Goal: Task Accomplishment & Management: Manage account settings

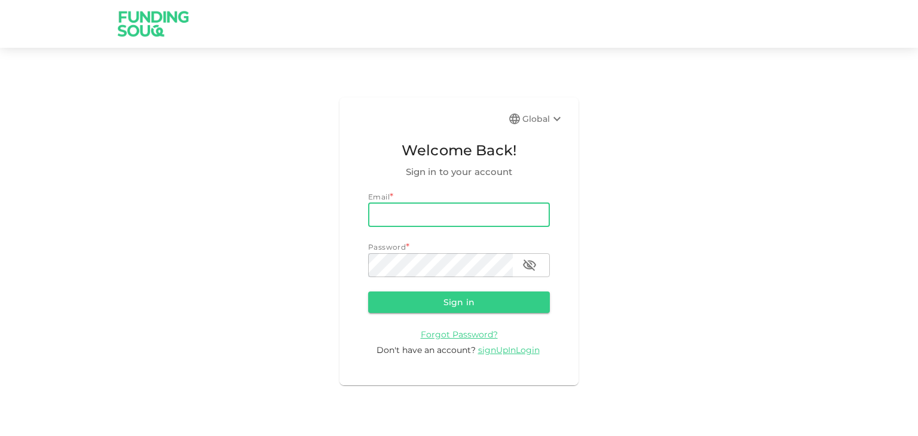
click at [433, 215] on input "email" at bounding box center [459, 215] width 182 height 24
click at [478, 216] on input "email" at bounding box center [459, 215] width 182 height 24
type input "[PERSON_NAME][EMAIL_ADDRESS][PERSON_NAME][DOMAIN_NAME]"
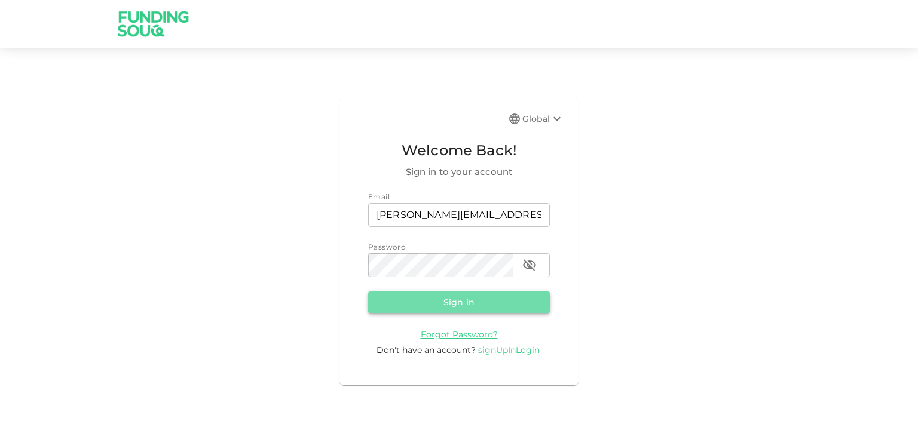
click at [442, 300] on button "Sign in" at bounding box center [459, 303] width 182 height 22
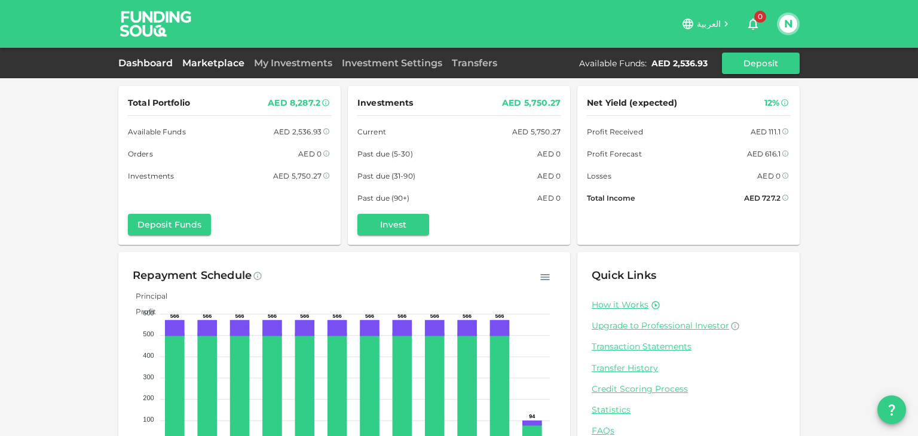
click at [215, 65] on link "Marketplace" at bounding box center [214, 62] width 72 height 11
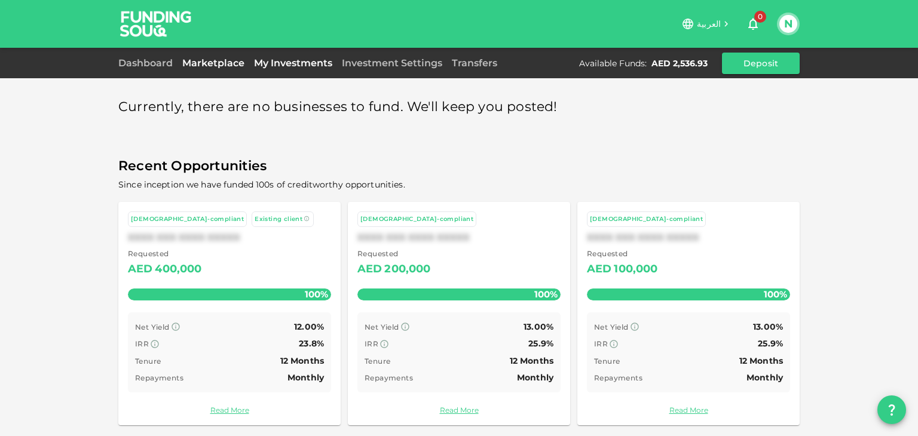
click at [295, 63] on link "My Investments" at bounding box center [293, 62] width 88 height 11
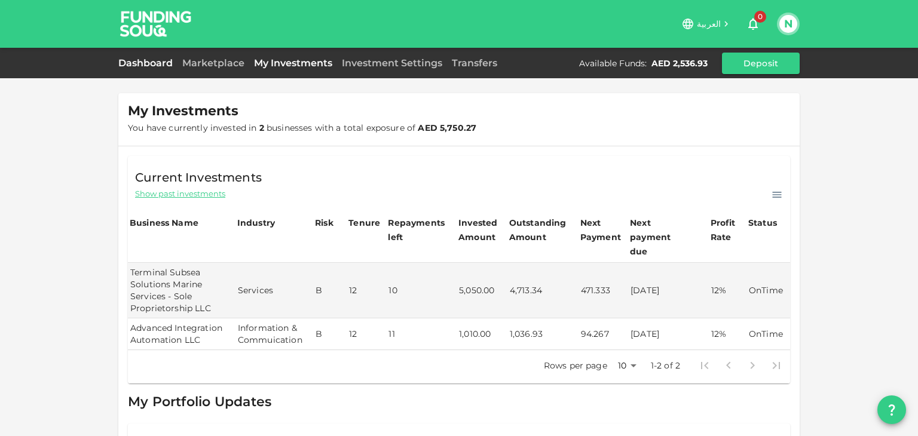
click at [134, 63] on link "Dashboard" at bounding box center [147, 62] width 59 height 11
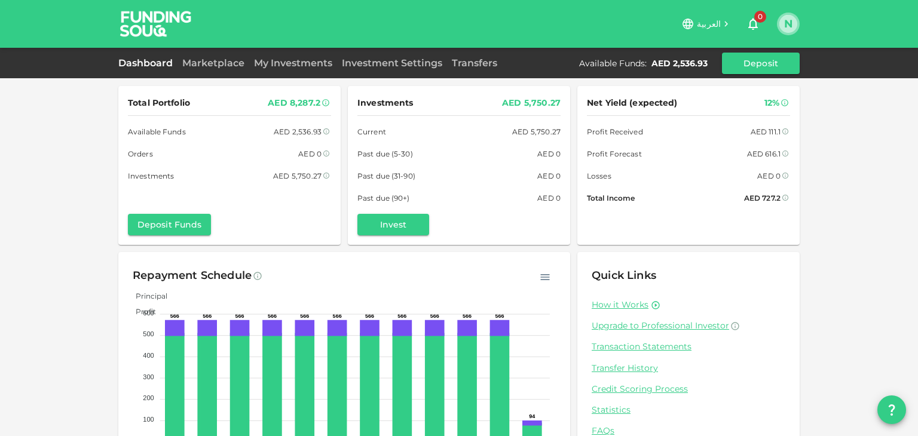
click at [793, 26] on button "N" at bounding box center [788, 24] width 18 height 18
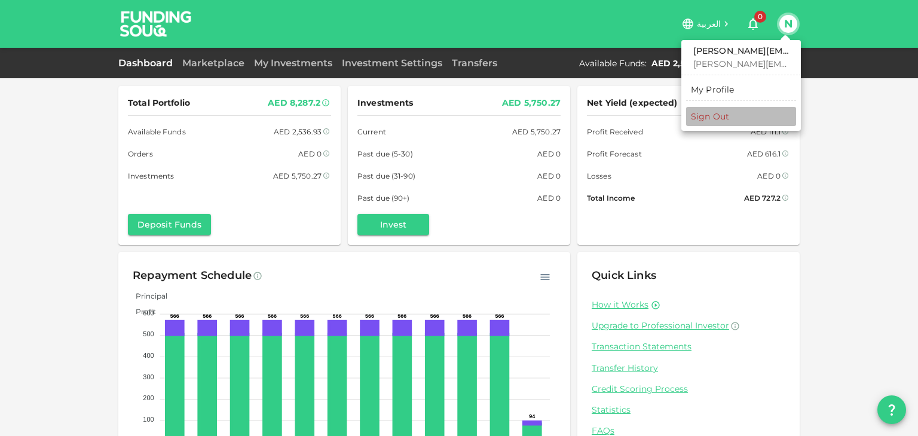
click at [715, 117] on div "Sign Out" at bounding box center [710, 117] width 38 height 12
